Goal: Transaction & Acquisition: Book appointment/travel/reservation

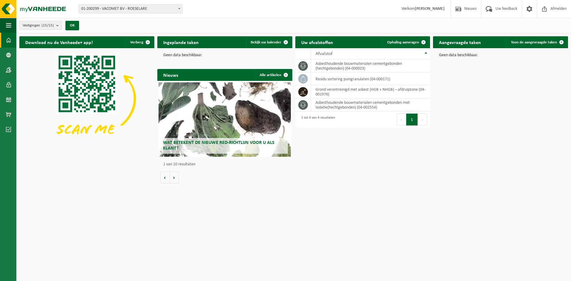
click at [457, 44] on h2 "Aangevraagde taken" at bounding box center [460, 42] width 54 height 12
click at [555, 42] on span "Toon de aangevraagde taken" at bounding box center [534, 42] width 46 height 4
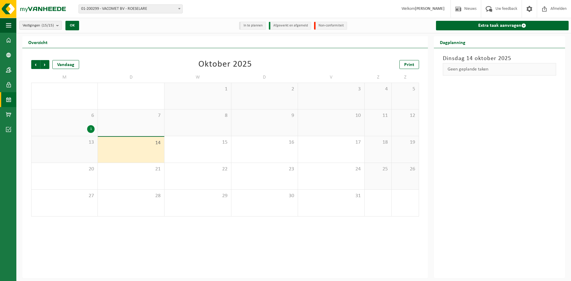
click at [91, 129] on div "1" at bounding box center [90, 129] width 7 height 8
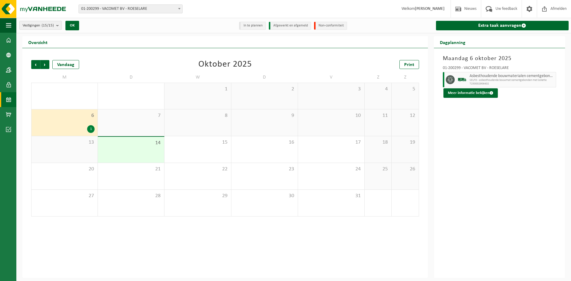
click at [90, 129] on div "1" at bounding box center [90, 129] width 7 height 8
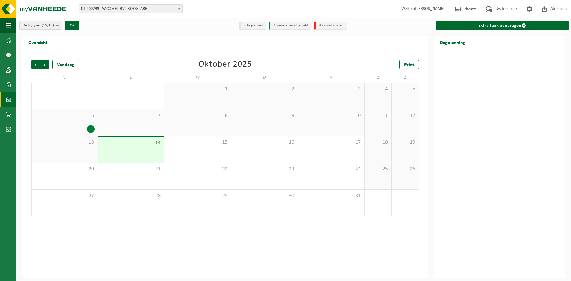
click at [58, 123] on div "6 1" at bounding box center [65, 123] width 66 height 26
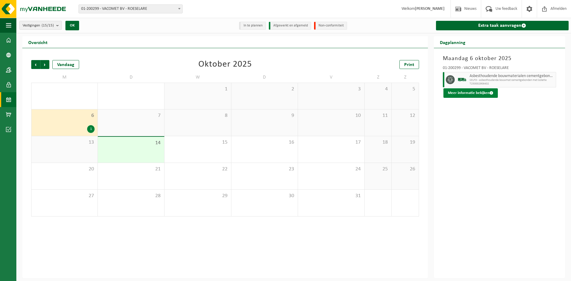
click at [455, 94] on button "Meer informatie bekijken" at bounding box center [471, 93] width 54 height 10
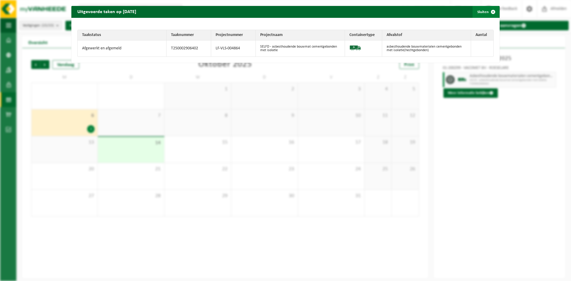
click at [489, 11] on span "button" at bounding box center [494, 12] width 12 height 12
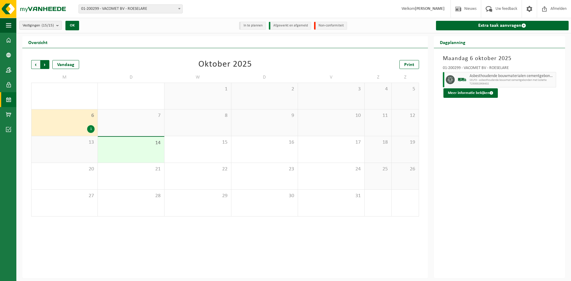
click at [32, 65] on span "Vorige" at bounding box center [35, 64] width 9 height 9
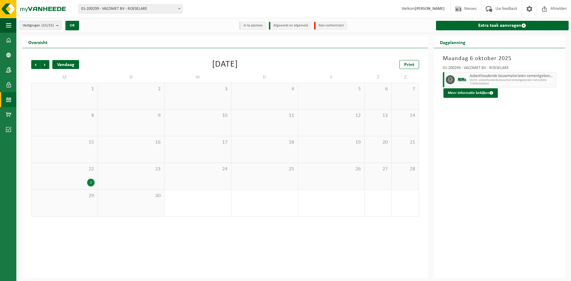
click at [73, 64] on div "Vandaag" at bounding box center [65, 64] width 27 height 9
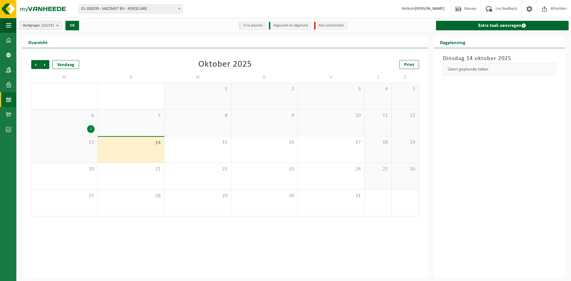
click at [69, 118] on span "6" at bounding box center [65, 116] width 60 height 7
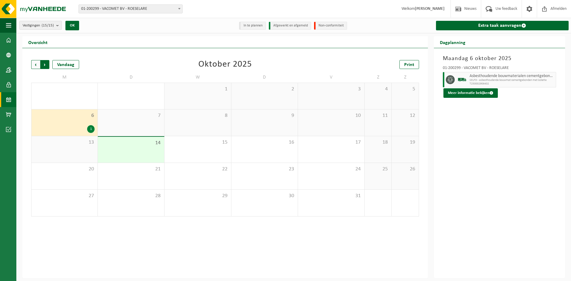
click at [35, 62] on span "Vorige" at bounding box center [35, 64] width 9 height 9
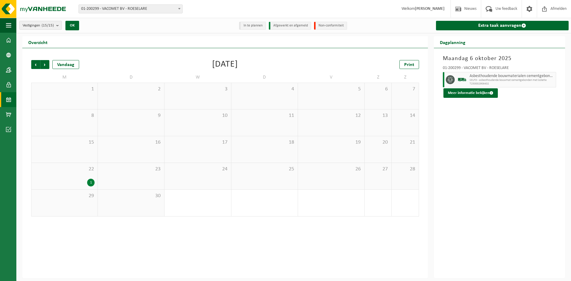
click at [35, 62] on span "Vorige" at bounding box center [35, 64] width 9 height 9
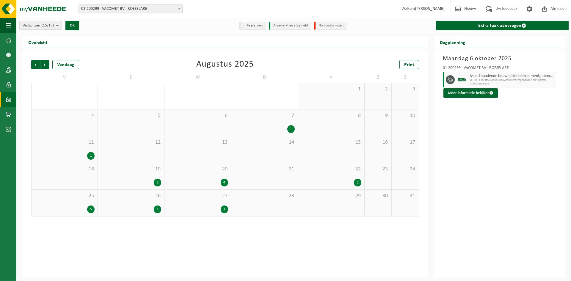
click at [194, 204] on div "27 1" at bounding box center [198, 203] width 66 height 26
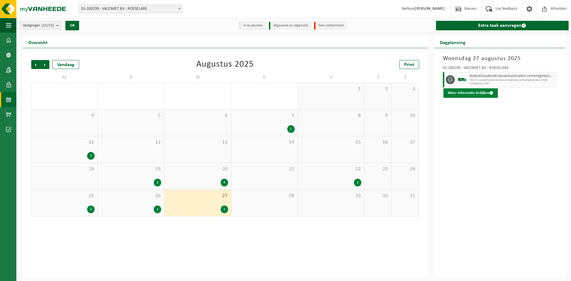
click at [460, 97] on button "Meer informatie bekijken" at bounding box center [471, 93] width 54 height 10
click at [472, 90] on button "Meer informatie bekijken" at bounding box center [471, 93] width 54 height 10
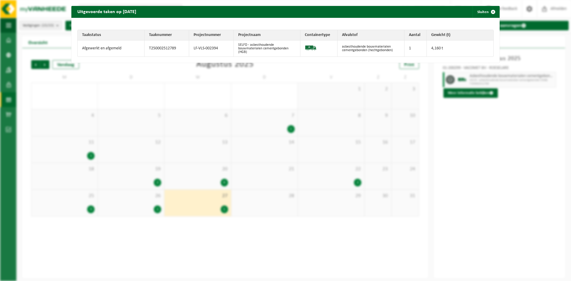
click at [459, 126] on div "Uitgevoerde taken op 2025-08-27 Sluiten Taakstatus Taaknummer Projectnummer Pro…" at bounding box center [285, 140] width 571 height 281
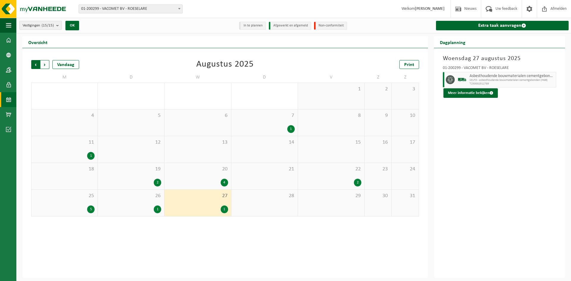
click at [48, 60] on span "Volgende" at bounding box center [44, 64] width 9 height 9
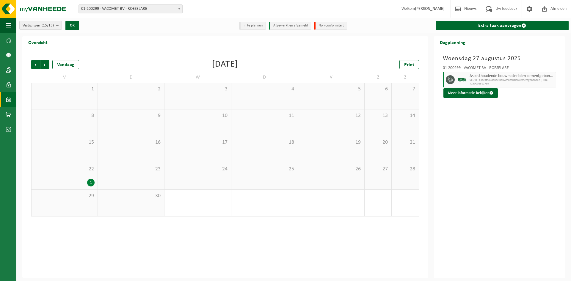
click at [57, 168] on span "22" at bounding box center [65, 169] width 60 height 7
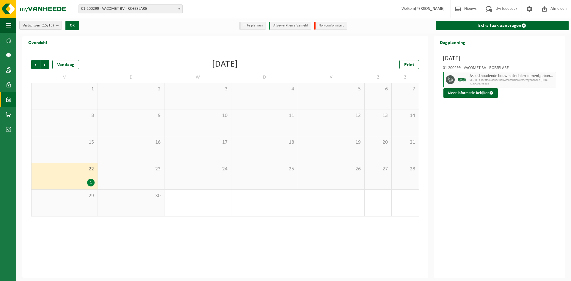
click at [91, 180] on div "1" at bounding box center [90, 183] width 7 height 8
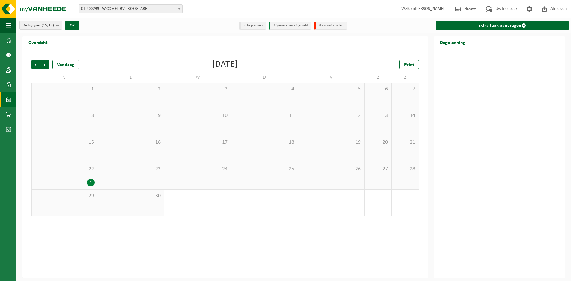
click at [91, 180] on div "1" at bounding box center [90, 183] width 7 height 8
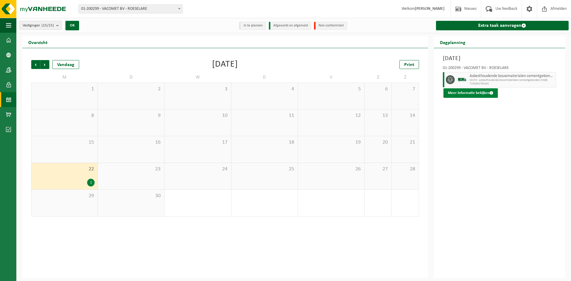
click at [486, 90] on button "Meer informatie bekijken" at bounding box center [471, 93] width 54 height 10
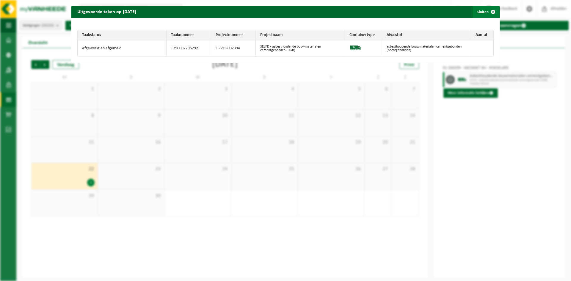
click at [490, 12] on span "button" at bounding box center [494, 12] width 12 height 12
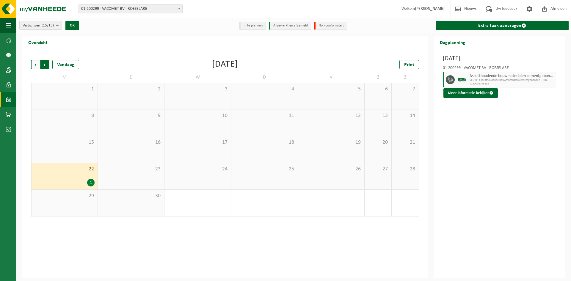
click at [36, 62] on span "Vorige" at bounding box center [35, 64] width 9 height 9
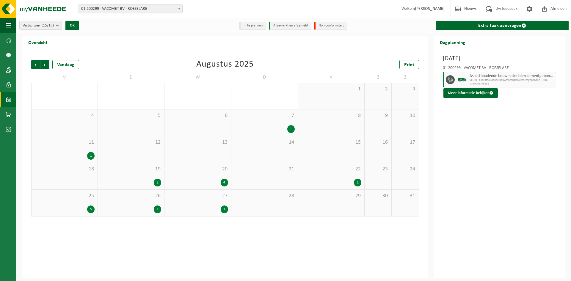
click at [143, 199] on div "26 1" at bounding box center [131, 203] width 66 height 26
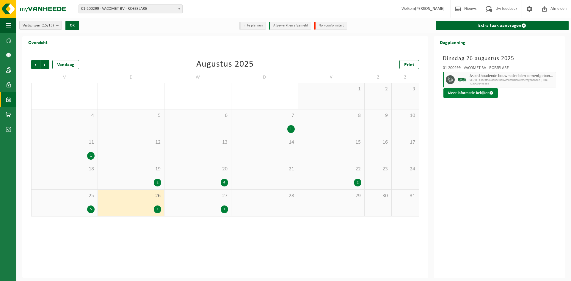
click at [466, 91] on button "Meer informatie bekijken" at bounding box center [471, 93] width 54 height 10
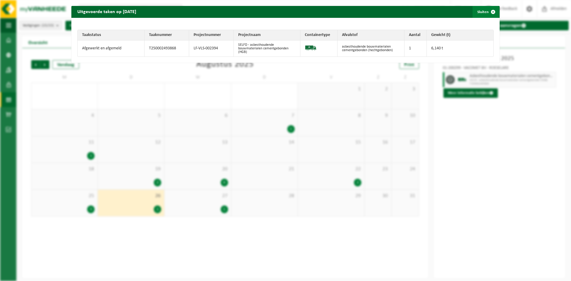
click at [489, 11] on span "button" at bounding box center [494, 12] width 12 height 12
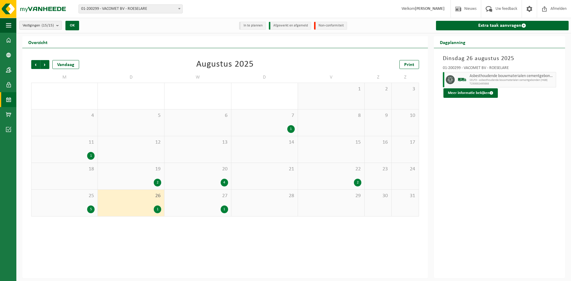
click at [76, 207] on div "5" at bounding box center [65, 210] width 60 height 8
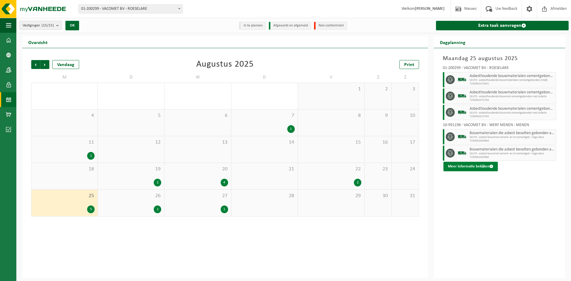
click at [470, 165] on button "Meer informatie bekijken" at bounding box center [471, 167] width 54 height 10
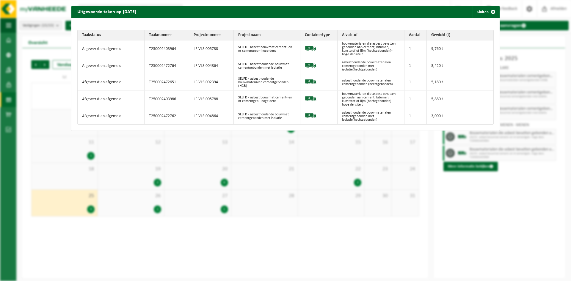
click at [306, 64] on img at bounding box center [311, 66] width 12 height 12
click at [423, 67] on td "1" at bounding box center [416, 66] width 22 height 16
click at [160, 65] on td "T250002472764" at bounding box center [167, 66] width 45 height 16
click at [105, 65] on td "Afgewerkt en afgemeld" at bounding box center [111, 66] width 67 height 16
click at [492, 10] on span "button" at bounding box center [494, 12] width 12 height 12
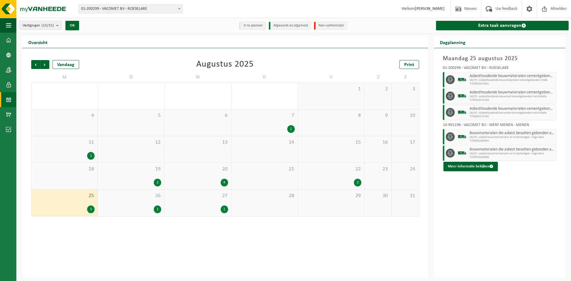
click at [337, 180] on div "2" at bounding box center [331, 183] width 60 height 8
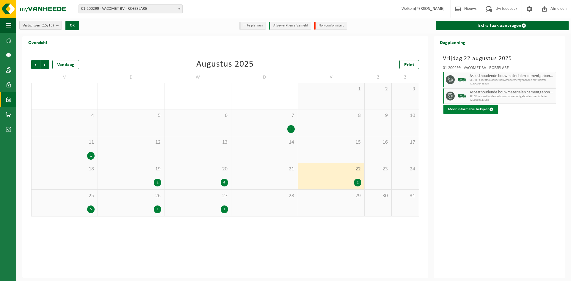
click at [482, 111] on button "Meer informatie bekijken" at bounding box center [471, 110] width 54 height 10
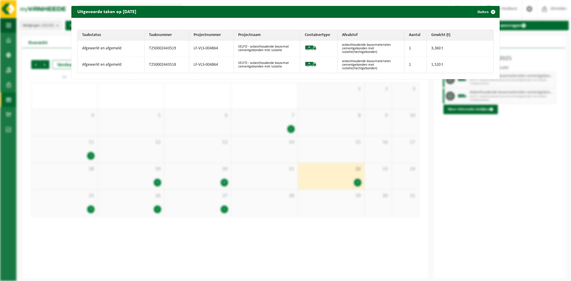
click at [214, 68] on td "LF-VLS-004864" at bounding box center [211, 65] width 45 height 16
click at [461, 229] on div "Uitgevoerde taken op 2025-08-22 Sluiten Taakstatus Taaknummer Projectnummer Pro…" at bounding box center [285, 140] width 571 height 281
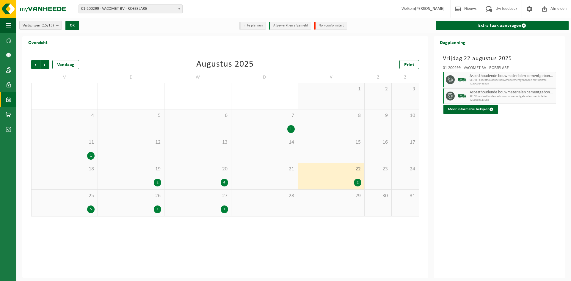
click at [224, 210] on div "1" at bounding box center [224, 210] width 7 height 8
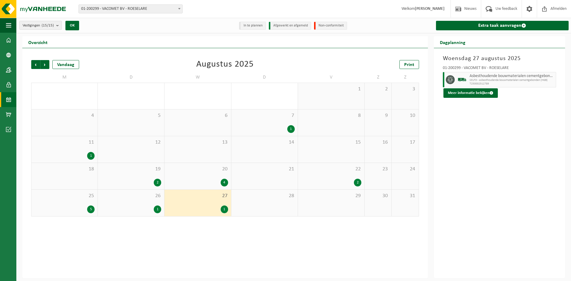
click at [144, 199] on span "26" at bounding box center [131, 196] width 60 height 7
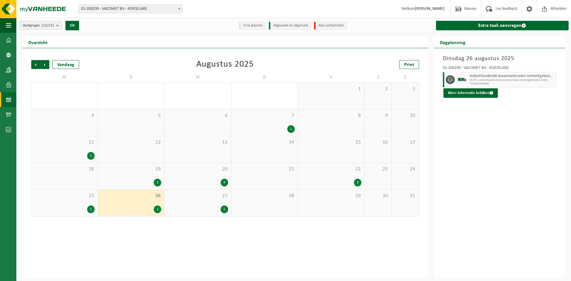
click at [76, 199] on span "25" at bounding box center [65, 196] width 60 height 7
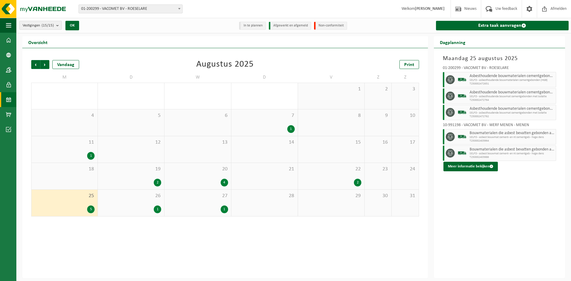
click at [348, 182] on div "2" at bounding box center [331, 183] width 60 height 8
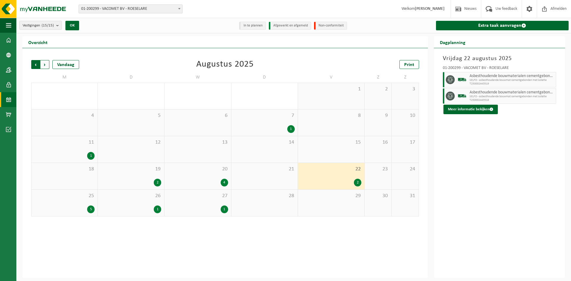
click at [45, 65] on span "Volgende" at bounding box center [44, 64] width 9 height 9
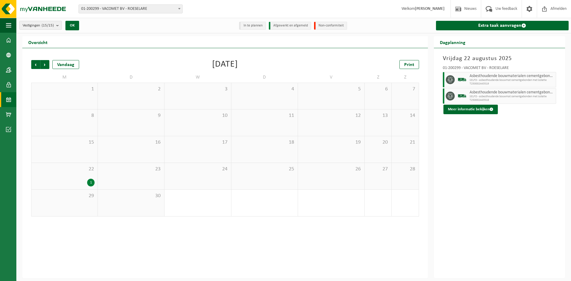
click at [72, 175] on div "22 1" at bounding box center [65, 176] width 66 height 26
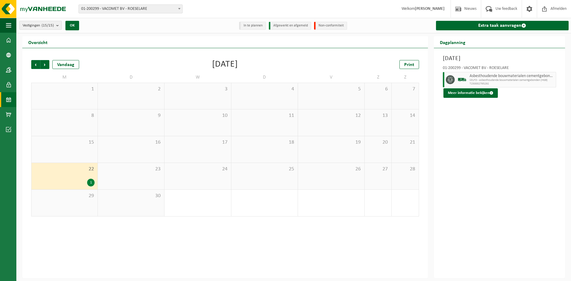
click at [85, 183] on div "1" at bounding box center [65, 183] width 60 height 8
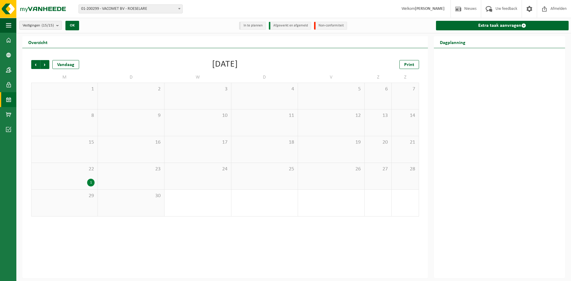
click at [58, 180] on div "1" at bounding box center [65, 183] width 60 height 8
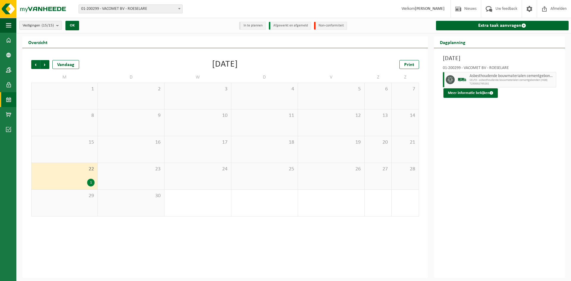
click at [506, 76] on span "Asbesthoudende bouwmaterialen cementgebonden (hechtgebonden)" at bounding box center [512, 76] width 85 height 5
click at [35, 65] on span "Vorige" at bounding box center [35, 64] width 9 height 9
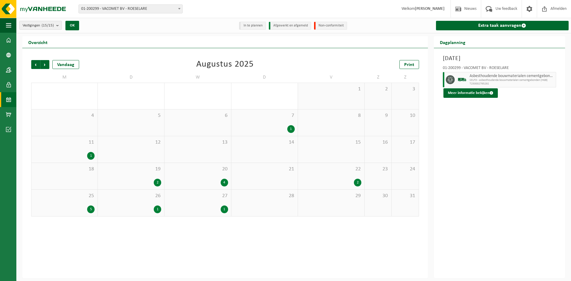
click at [200, 205] on div "27 1" at bounding box center [198, 203] width 66 height 26
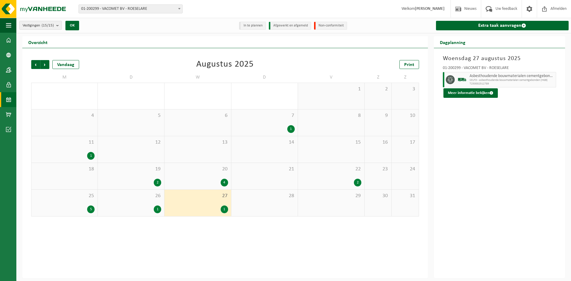
click at [175, 214] on div "27 1" at bounding box center [198, 203] width 66 height 26
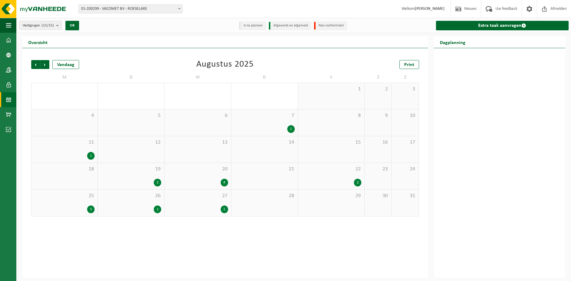
click at [135, 210] on div "1" at bounding box center [131, 210] width 60 height 8
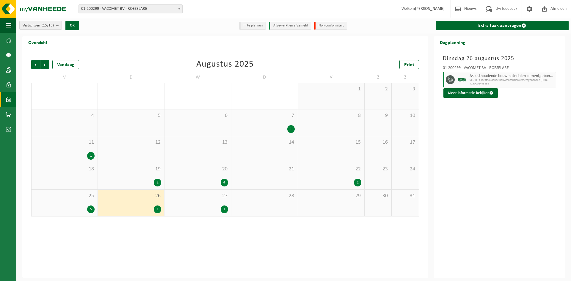
click at [206, 211] on div "1" at bounding box center [198, 210] width 60 height 8
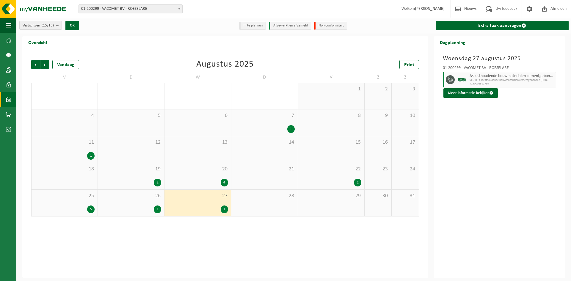
click at [137, 209] on div "1" at bounding box center [131, 210] width 60 height 8
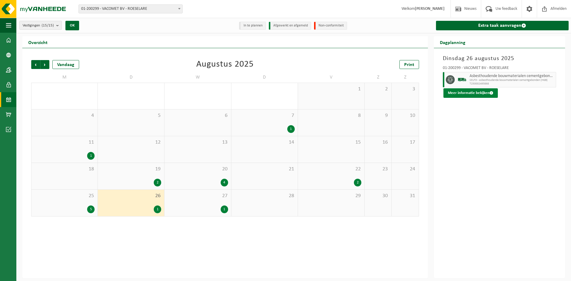
click at [488, 93] on button "Meer informatie bekijken" at bounding box center [471, 93] width 54 height 10
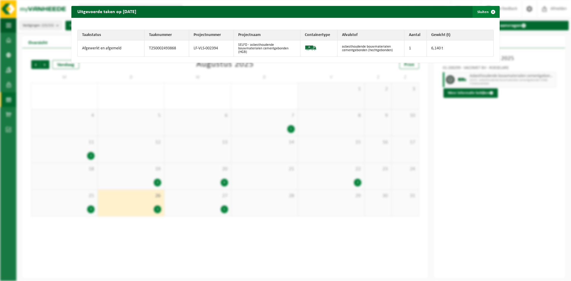
click at [476, 14] on button "Sluiten" at bounding box center [486, 12] width 26 height 12
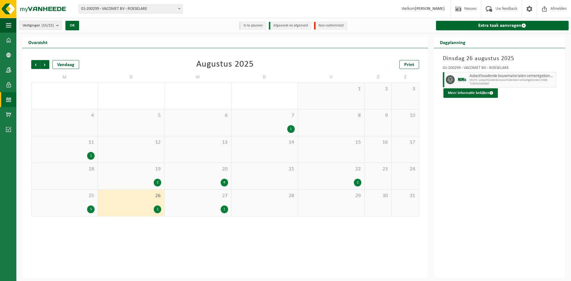
click at [196, 211] on div "1" at bounding box center [198, 210] width 60 height 8
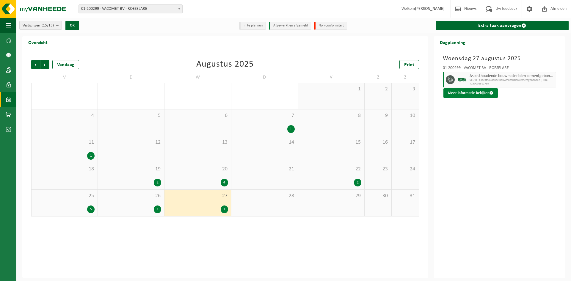
click at [476, 97] on button "Meer informatie bekijken" at bounding box center [471, 93] width 54 height 10
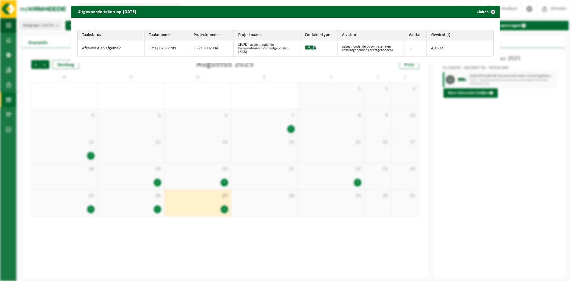
click at [264, 16] on div "Uitgevoerde taken op 2025-08-27 Sluiten" at bounding box center [285, 12] width 429 height 12
click at [488, 11] on span "button" at bounding box center [494, 12] width 12 height 12
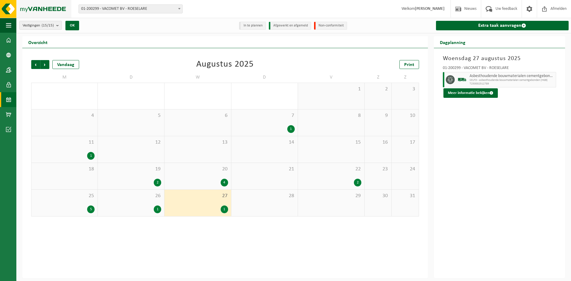
click at [50, 5] on img at bounding box center [35, 9] width 71 height 18
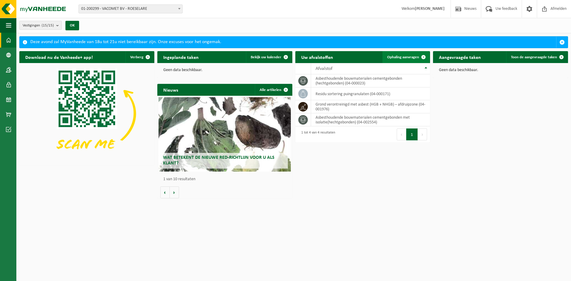
click at [399, 58] on span "Ophaling aanvragen" at bounding box center [404, 57] width 32 height 4
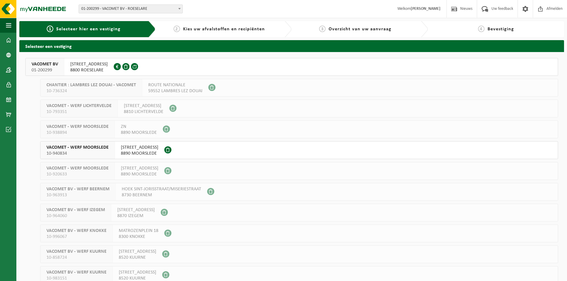
click at [99, 62] on span "REGENBEEKSTRAAT 17" at bounding box center [89, 64] width 38 height 6
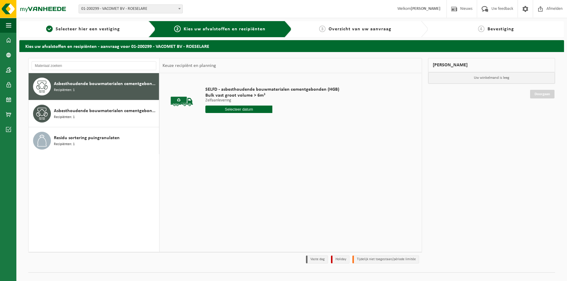
click at [237, 109] on input "text" at bounding box center [238, 109] width 67 height 7
click at [222, 160] on div "14" at bounding box center [221, 162] width 10 height 10
type input "Van 2025-10-14"
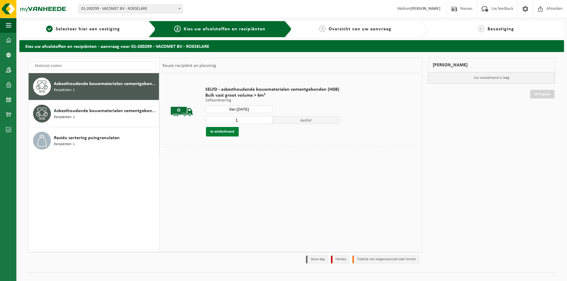
click at [224, 131] on button "In winkelmand" at bounding box center [222, 132] width 33 height 10
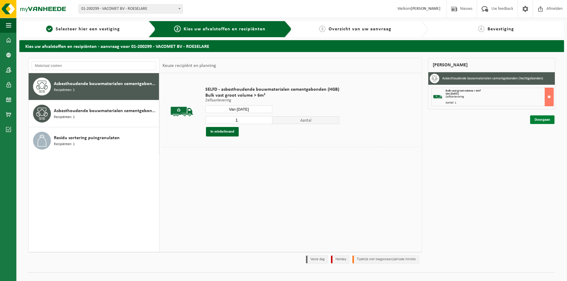
click at [538, 118] on link "Doorgaan" at bounding box center [542, 119] width 24 height 9
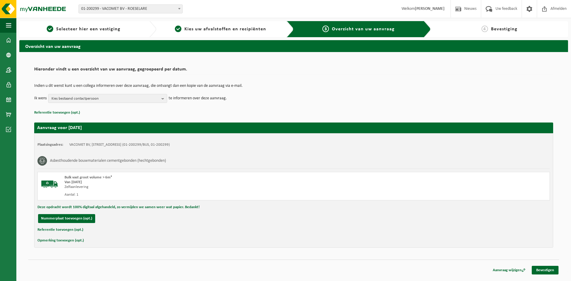
click at [62, 240] on button "Opmerking toevoegen (opt.)" at bounding box center [61, 241] width 46 height 8
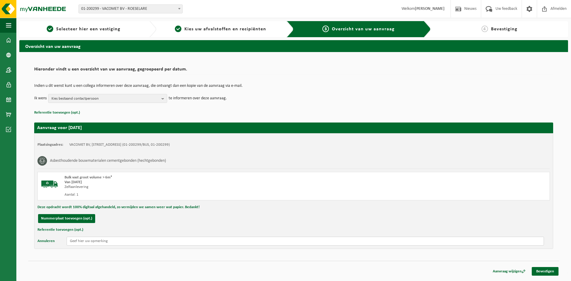
click at [85, 243] on input "text" at bounding box center [306, 241] width 478 height 9
click at [93, 241] on input "text" at bounding box center [306, 241] width 478 height 9
type input "Sionwijk - [GEOGRAPHIC_DATA] - [GEOGRAPHIC_DATA]"
click at [549, 273] on link "Bevestigen" at bounding box center [545, 271] width 27 height 9
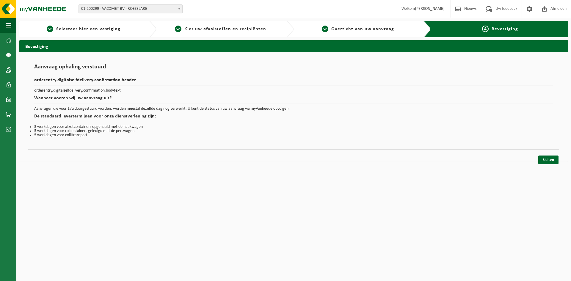
click at [538, 159] on div "Aanvraag ophaling verstuurd orderentry.digitalselfdelivery.confirmation.header …" at bounding box center [293, 107] width 549 height 110
click at [543, 160] on link "Sluiten" at bounding box center [549, 160] width 20 height 9
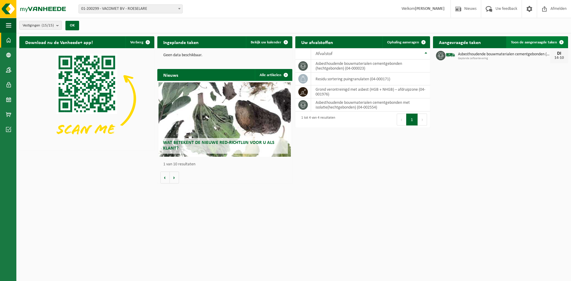
click at [529, 42] on span "Toon de aangevraagde taken" at bounding box center [534, 42] width 46 height 4
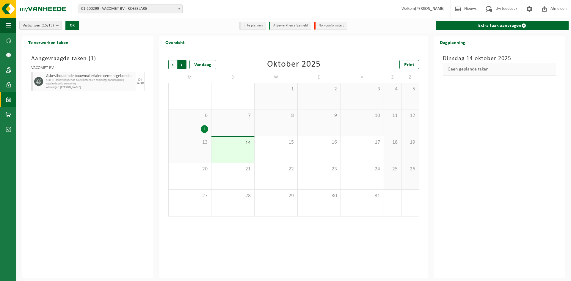
click at [172, 62] on span "Vorige" at bounding box center [172, 64] width 9 height 9
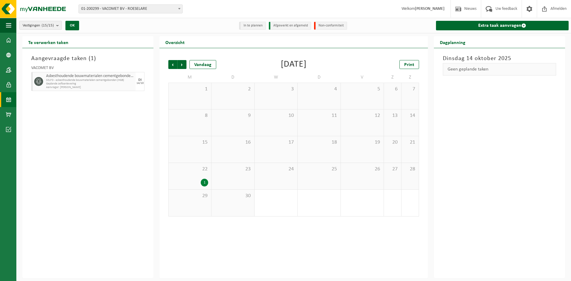
click at [197, 187] on div "22 1" at bounding box center [190, 176] width 43 height 26
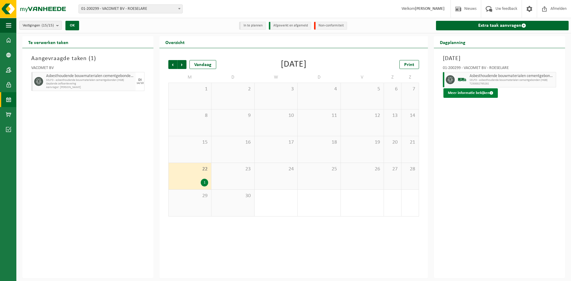
click at [457, 92] on button "Meer informatie bekijken" at bounding box center [471, 93] width 54 height 10
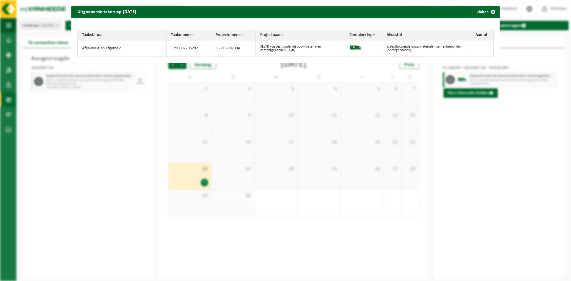
drag, startPoint x: 293, startPoint y: 49, endPoint x: 216, endPoint y: 49, distance: 77.1
click at [291, 49] on td "SELFD - asbesthoudende bouwmaterialen cementgebonden (HGB)" at bounding box center [300, 48] width 89 height 16
drag, startPoint x: 210, startPoint y: 48, endPoint x: 158, endPoint y: 50, distance: 52.1
click at [209, 48] on tr "Afgewerkt en afgemeld T250002795292 LF-VLS-002394 SELFD - asbesthoudende bouwma…" at bounding box center [286, 48] width 416 height 16
click at [155, 50] on td "Afgewerkt en afgemeld" at bounding box center [122, 48] width 89 height 16
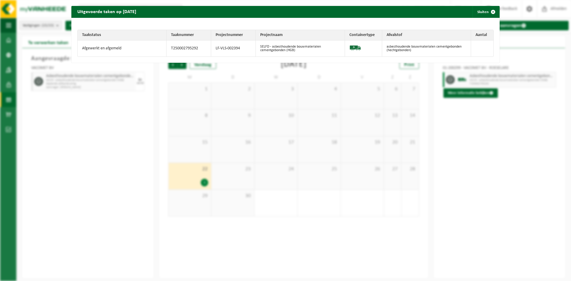
drag, startPoint x: 99, startPoint y: 52, endPoint x: 160, endPoint y: 46, distance: 61.3
click at [100, 52] on td "Afgewerkt en afgemeld" at bounding box center [122, 48] width 89 height 16
click at [345, 45] on td at bounding box center [363, 48] width 37 height 16
click at [357, 42] on img at bounding box center [356, 48] width 12 height 12
click at [444, 45] on td "asbesthoudende bouwmaterialen cementgebonden (hechtgebonden)" at bounding box center [426, 48] width 89 height 16
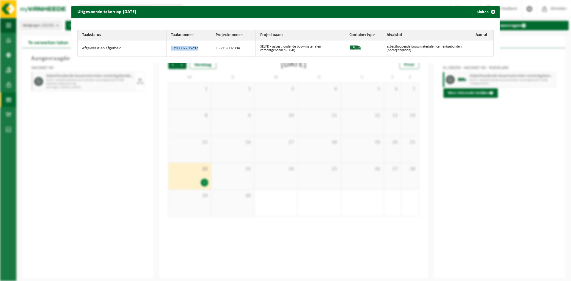
drag, startPoint x: 168, startPoint y: 48, endPoint x: 202, endPoint y: 50, distance: 33.7
click at [202, 50] on td "T250002795292" at bounding box center [189, 48] width 45 height 16
copy td "T250002795292"
click at [489, 13] on span "button" at bounding box center [494, 12] width 12 height 12
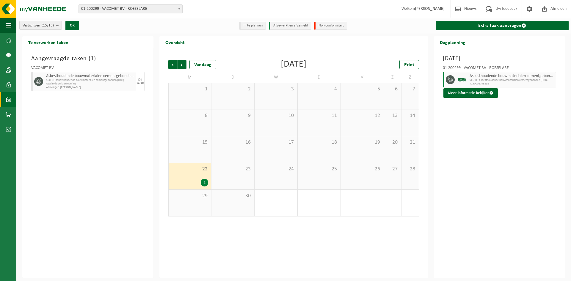
drag, startPoint x: 502, startPoint y: 148, endPoint x: 504, endPoint y: 152, distance: 4.7
click at [502, 149] on div "Maandag 22 september 2025 01-200299 - VACOMET BV - ROESELARE Asbesthoudende bou…" at bounding box center [499, 163] width 131 height 230
click at [168, 67] on span "Vorige" at bounding box center [172, 64] width 9 height 9
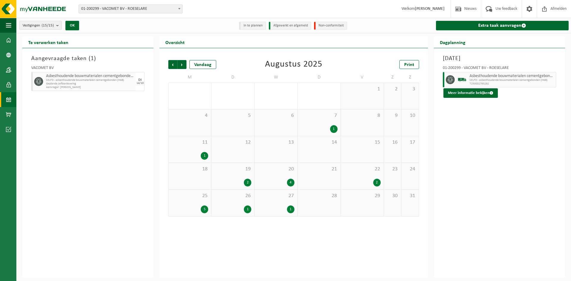
click at [289, 204] on div "27 1" at bounding box center [276, 203] width 43 height 26
click at [278, 204] on div "27 1" at bounding box center [276, 203] width 43 height 26
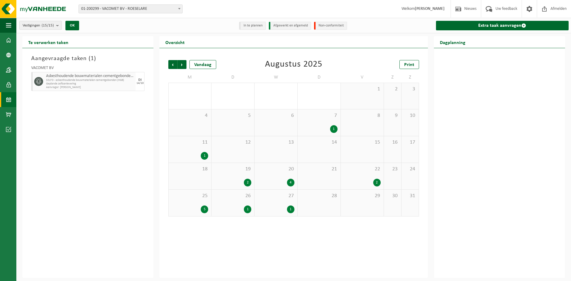
click at [291, 210] on div "1" at bounding box center [290, 210] width 7 height 8
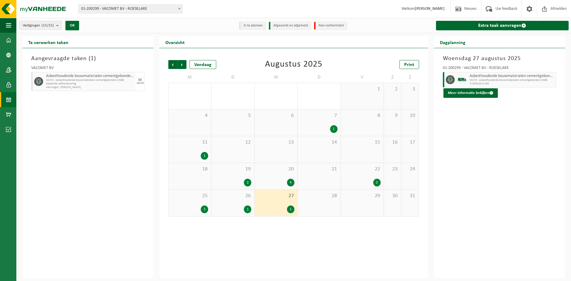
click at [472, 74] on span "Asbesthoudende bouwmaterialen cementgebonden (hechtgebonden)" at bounding box center [512, 76] width 85 height 5
click at [491, 96] on button "Meer informatie bekijken" at bounding box center [471, 93] width 54 height 10
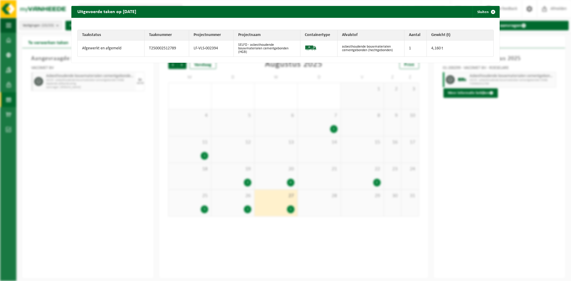
click at [187, 90] on div "Uitgevoerde taken op 2025-08-27 Sluiten Taakstatus Taaknummer Projectnummer Pro…" at bounding box center [285, 140] width 571 height 281
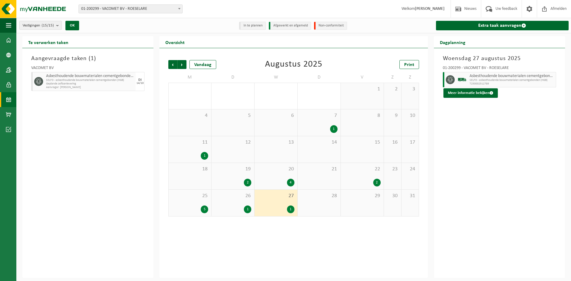
click at [246, 200] on div "26 1" at bounding box center [233, 203] width 43 height 26
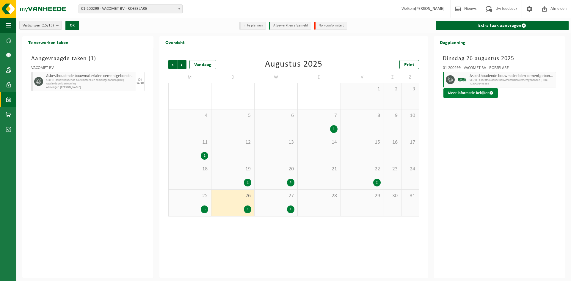
click at [486, 95] on button "Meer informatie bekijken" at bounding box center [471, 93] width 54 height 10
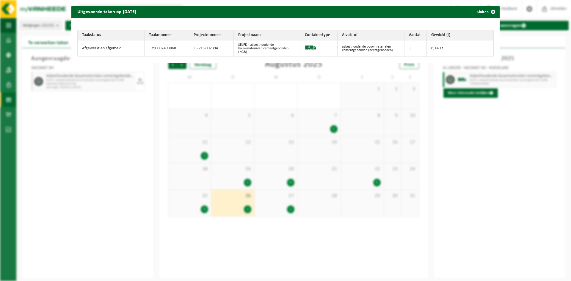
click at [262, 110] on div "Uitgevoerde taken op 2025-08-26 Sluiten Taakstatus Taaknummer Projectnummer Pro…" at bounding box center [285, 140] width 571 height 281
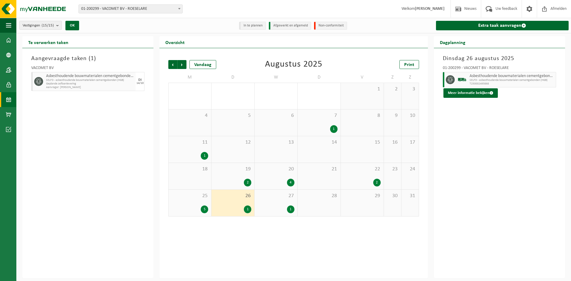
click at [188, 66] on div "Vorige Volgende Vandaag" at bounding box center [198, 64] width 60 height 9
click at [184, 66] on span "Volgende" at bounding box center [182, 64] width 9 height 9
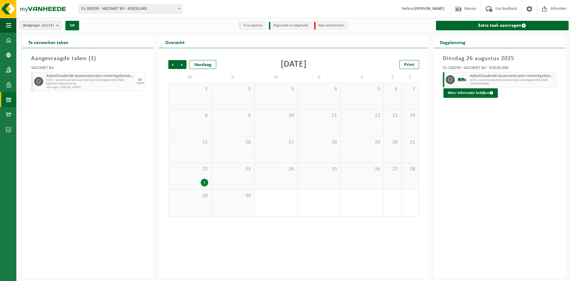
click at [205, 193] on span "29" at bounding box center [190, 196] width 37 height 7
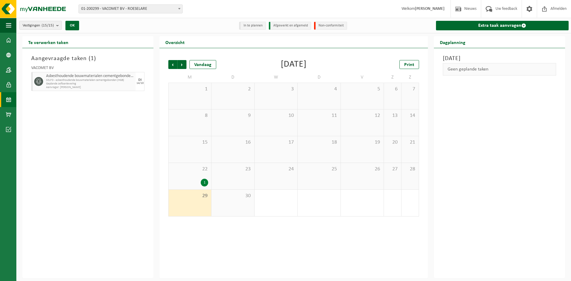
click at [196, 178] on div "22 1" at bounding box center [190, 176] width 43 height 26
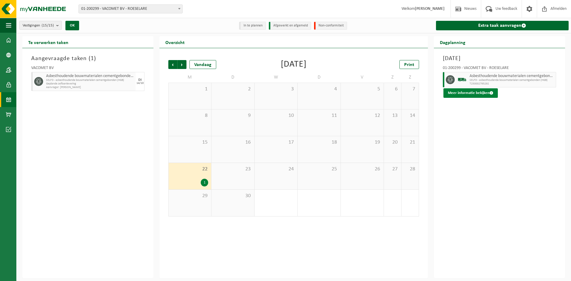
click at [469, 96] on button "Meer informatie bekijken" at bounding box center [471, 93] width 54 height 10
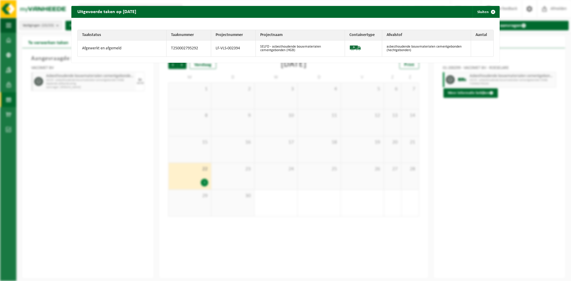
click at [402, 113] on div "Uitgevoerde taken op 2025-09-22 Sluiten Taakstatus Taaknummer Projectnummer Pro…" at bounding box center [285, 140] width 571 height 281
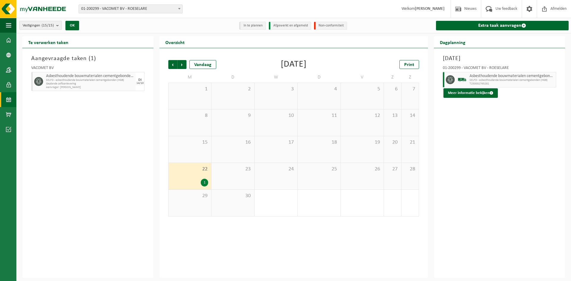
click at [484, 79] on span "SELFD - asbesthoudende bouwmaterialen cementgebonden (HGB)" at bounding box center [512, 81] width 85 height 4
click at [481, 99] on div "Maandag 22 september 2025 01-200299 - VACOMET BV - ROESELARE Asbesthoudende bou…" at bounding box center [499, 163] width 131 height 230
click at [481, 94] on button "Meer informatie bekijken" at bounding box center [471, 93] width 54 height 10
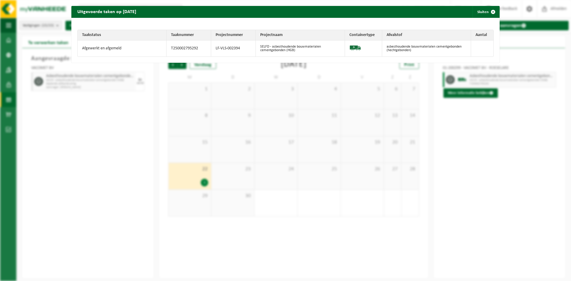
drag, startPoint x: 291, startPoint y: 51, endPoint x: 319, endPoint y: 51, distance: 27.4
click at [296, 51] on td "SELFD - asbesthoudende bouwmaterialen cementgebonden (HGB)" at bounding box center [300, 48] width 89 height 16
click at [366, 51] on td at bounding box center [363, 48] width 37 height 16
click at [445, 44] on td "asbesthoudende bouwmaterialen cementgebonden (hechtgebonden)" at bounding box center [426, 48] width 89 height 16
click at [489, 43] on td at bounding box center [482, 48] width 22 height 16
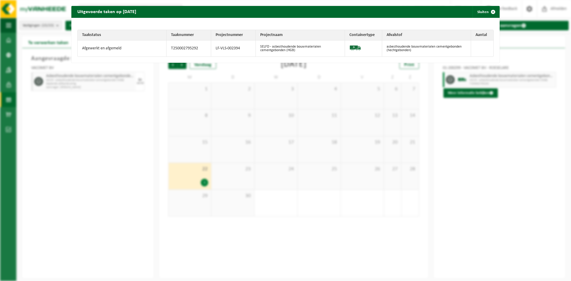
drag, startPoint x: 398, startPoint y: 37, endPoint x: 378, endPoint y: 130, distance: 95.2
click at [398, 38] on th "Afvalstof" at bounding box center [426, 35] width 89 height 10
click at [488, 11] on span "button" at bounding box center [494, 12] width 12 height 12
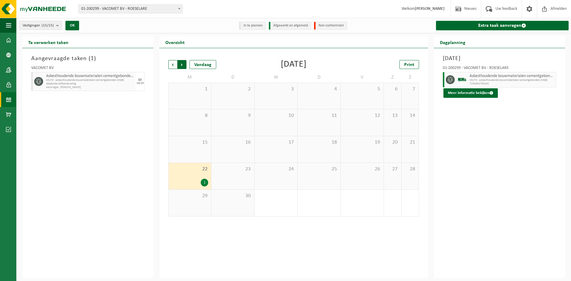
click at [175, 64] on span "Vorige" at bounding box center [172, 64] width 9 height 9
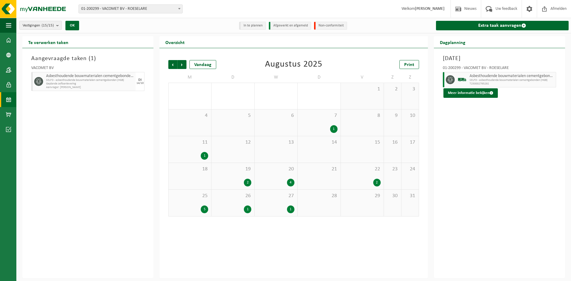
click at [263, 203] on div "27 1" at bounding box center [276, 203] width 43 height 26
click at [293, 211] on div "1" at bounding box center [290, 210] width 7 height 8
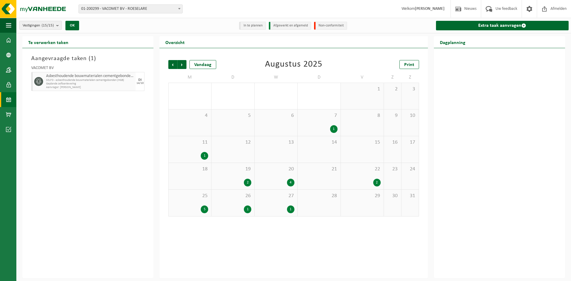
click at [291, 208] on div "1" at bounding box center [290, 210] width 7 height 8
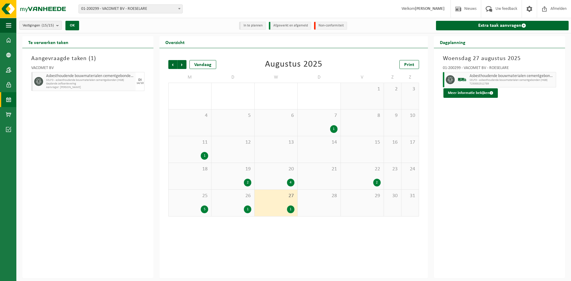
click at [490, 66] on div "01-200299 - VACOMET BV - ROESELARE" at bounding box center [499, 69] width 113 height 6
click at [471, 89] on button "Meer informatie bekijken" at bounding box center [471, 93] width 54 height 10
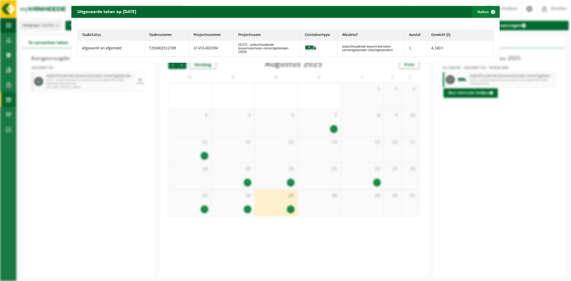
click at [489, 9] on span "button" at bounding box center [494, 12] width 12 height 12
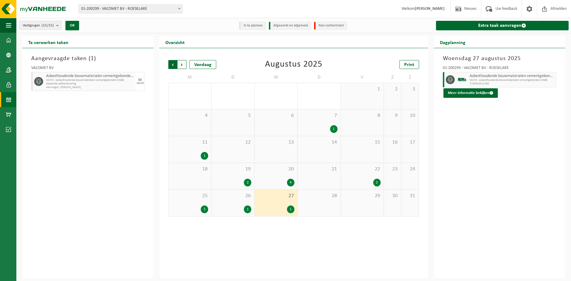
click at [182, 64] on span "Volgende" at bounding box center [182, 64] width 9 height 9
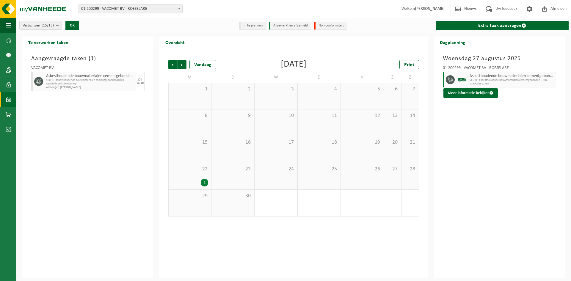
click at [209, 177] on div "22 1" at bounding box center [190, 176] width 43 height 26
click at [197, 181] on div "1" at bounding box center [190, 183] width 37 height 8
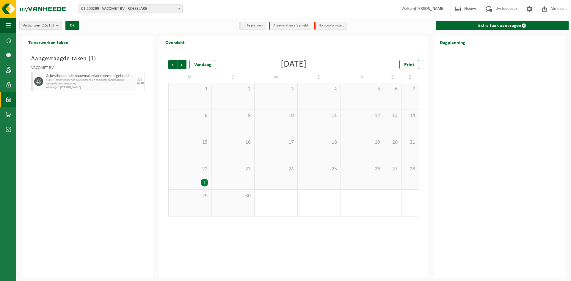
click at [204, 183] on div "1" at bounding box center [204, 183] width 7 height 8
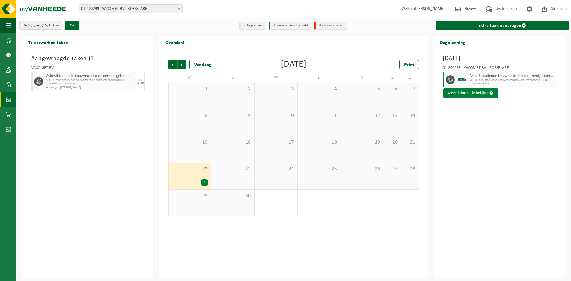
click at [481, 91] on button "Meer informatie bekijken" at bounding box center [471, 93] width 54 height 10
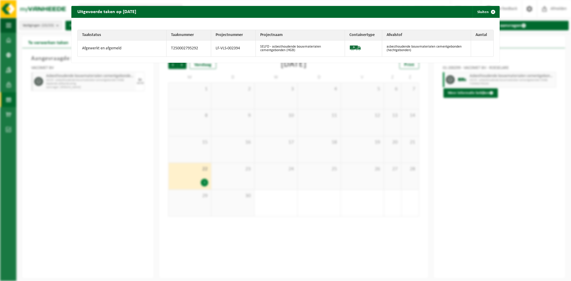
click at [361, 48] on td at bounding box center [363, 48] width 37 height 16
click at [350, 48] on img at bounding box center [356, 48] width 12 height 12
click at [491, 11] on span "button" at bounding box center [494, 12] width 12 height 12
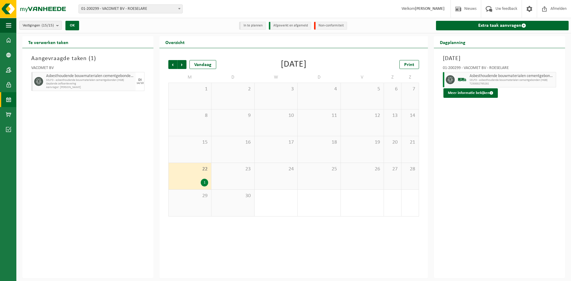
drag, startPoint x: 189, startPoint y: 177, endPoint x: 145, endPoint y: 165, distance: 45.6
click at [145, 165] on div "Aangevraagde taken ( 1 ) VACOMET BV Asbesthoudende bouwmaterialen cementgebonde…" at bounding box center [87, 163] width 131 height 230
click at [201, 180] on div "1" at bounding box center [190, 183] width 37 height 8
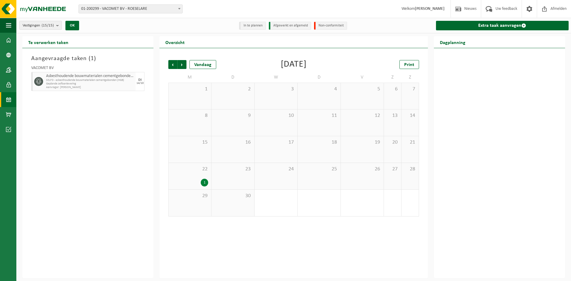
click at [206, 184] on div "1" at bounding box center [204, 183] width 7 height 8
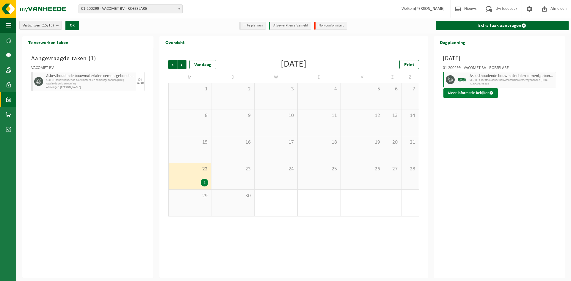
click at [477, 94] on button "Meer informatie bekijken" at bounding box center [471, 93] width 54 height 10
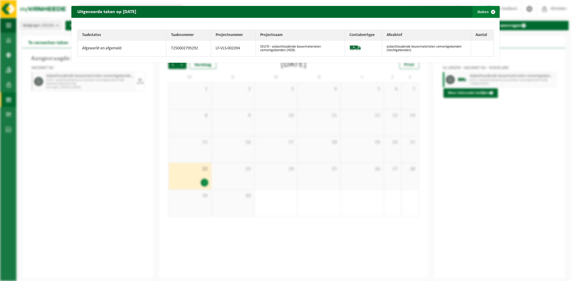
click at [488, 11] on span "button" at bounding box center [494, 12] width 12 height 12
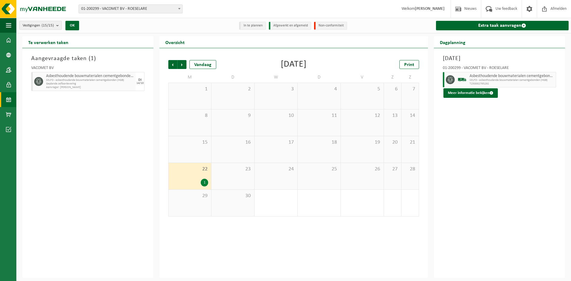
click at [97, 83] on span "Geplande zelfaanlevering" at bounding box center [90, 84] width 88 height 4
click at [60, 72] on div "Asbesthoudende bouwmaterialen cementgebonden (hechtgebonden) SELFD - asbesthoud…" at bounding box center [90, 81] width 91 height 19
click at [72, 80] on span "SELFD - asbesthoudende bouwmaterialen cementgebonden (HGB)" at bounding box center [90, 81] width 88 height 4
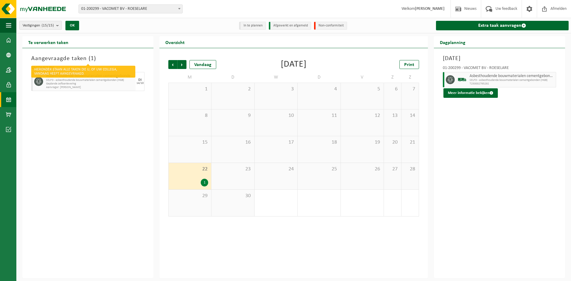
click at [45, 57] on h3 "Aangevraagde taken ( 1 )" at bounding box center [87, 58] width 113 height 9
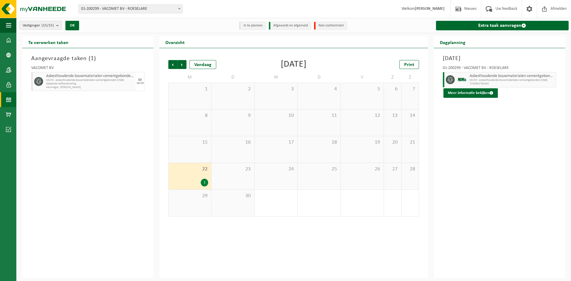
click at [54, 73] on div "Asbesthoudende bouwmaterialen cementgebonden (hechtgebonden) SELFD - asbesthoud…" at bounding box center [90, 81] width 91 height 19
click at [54, 83] on span "Geplande zelfaanlevering" at bounding box center [90, 84] width 88 height 4
click at [550, 172] on div "Maandag 22 september 2025 01-200299 - VACOMET BV - ROESELARE Asbesthoudende bou…" at bounding box center [499, 163] width 131 height 230
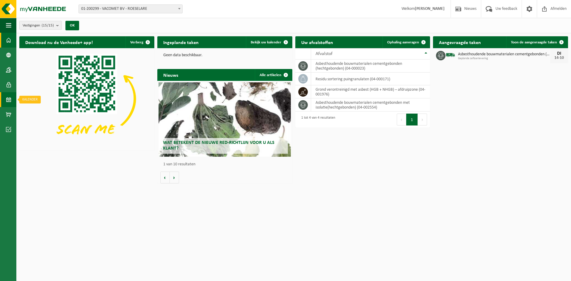
click at [10, 97] on span at bounding box center [8, 99] width 5 height 15
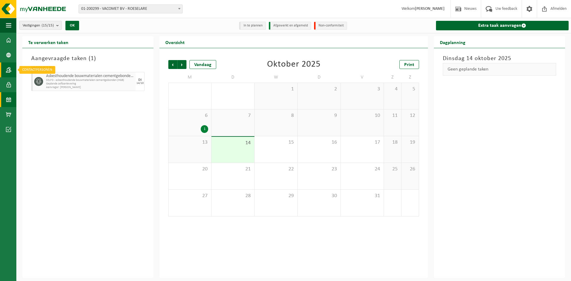
click at [8, 70] on span at bounding box center [8, 70] width 5 height 15
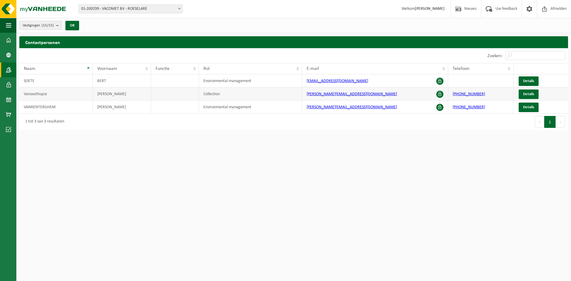
click at [216, 92] on td "Collection" at bounding box center [251, 94] width 104 height 13
click at [6, 38] on span at bounding box center [8, 40] width 5 height 15
